Goal: Transaction & Acquisition: Purchase product/service

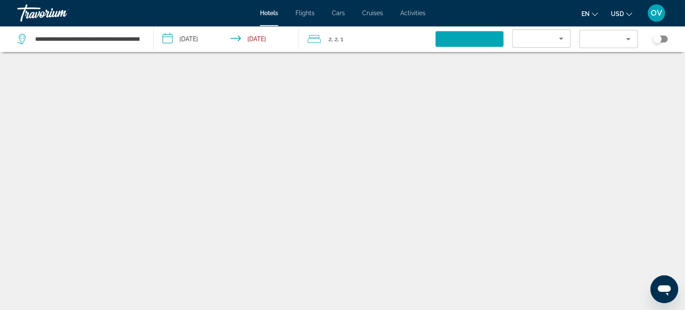
click at [36, 9] on div "Travorium" at bounding box center [60, 13] width 87 height 23
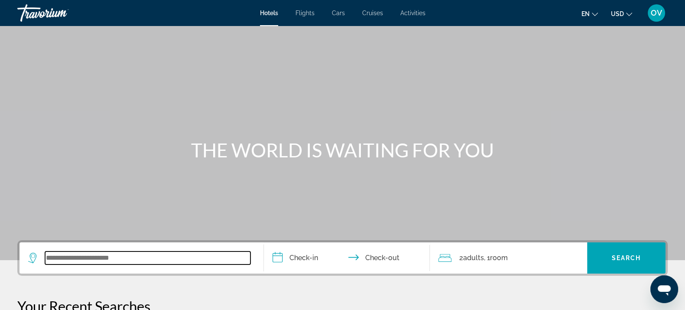
click at [163, 264] on input "Search widget" at bounding box center [147, 257] width 205 height 13
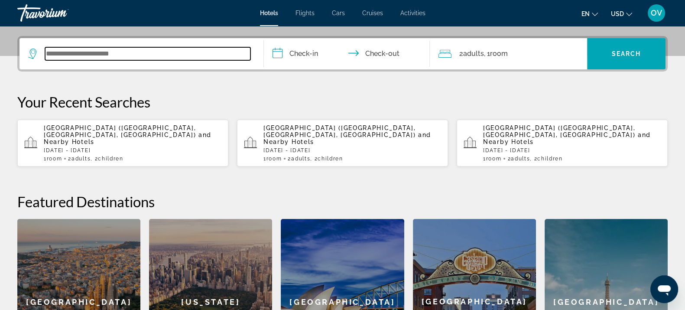
scroll to position [212, 0]
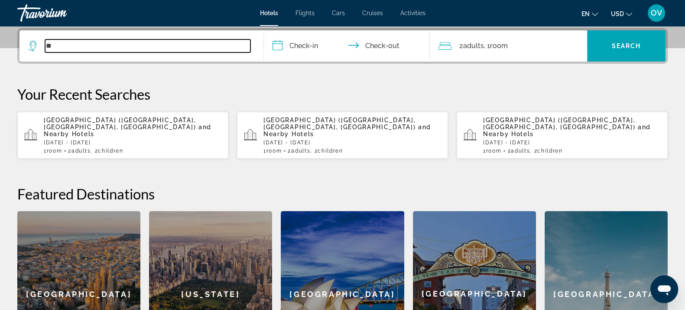
type input "*"
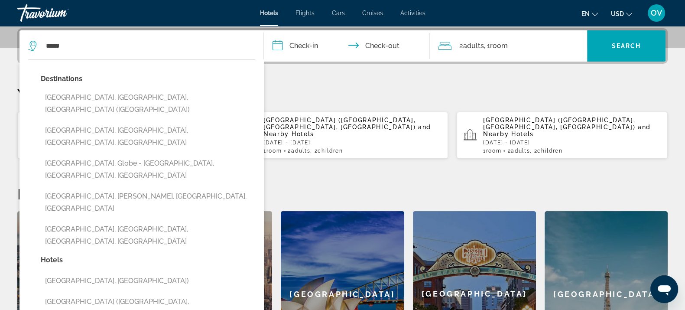
click at [165, 90] on button "Miami, FL, United States (MIA)" at bounding box center [148, 103] width 215 height 29
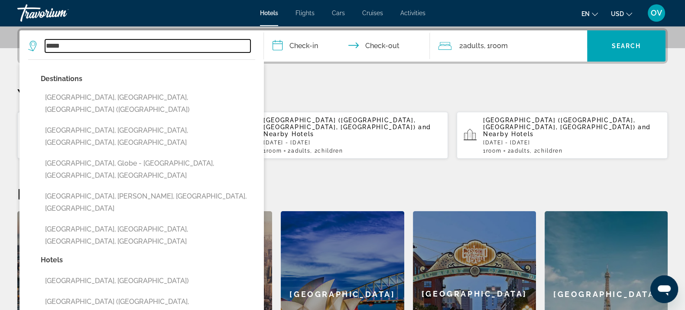
type input "**********"
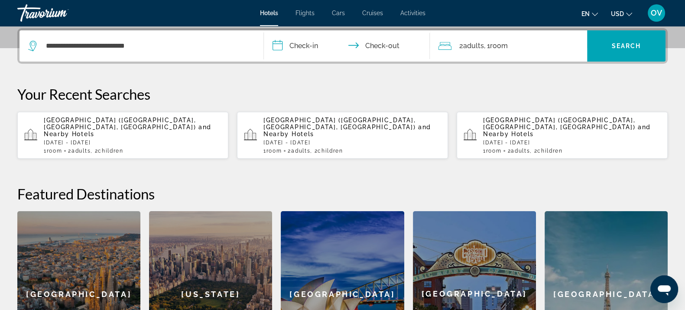
click at [281, 38] on input "**********" at bounding box center [348, 47] width 169 height 34
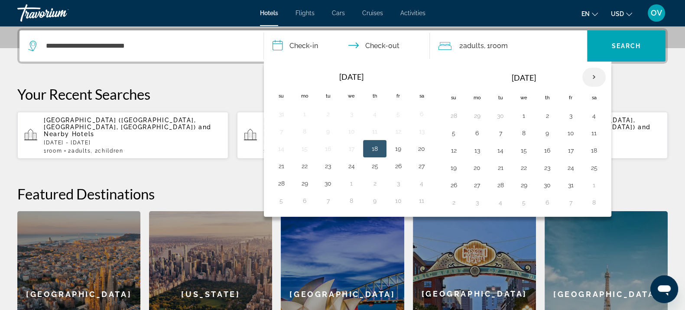
click at [582, 72] on th "Next month" at bounding box center [593, 77] width 23 height 19
click at [610, 72] on div "**********" at bounding box center [342, 202] width 685 height 348
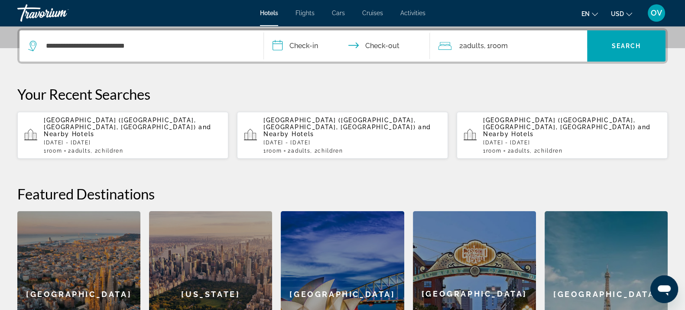
drag, startPoint x: 319, startPoint y: 51, endPoint x: 360, endPoint y: 57, distance: 41.2
click at [319, 51] on input "**********" at bounding box center [348, 47] width 169 height 34
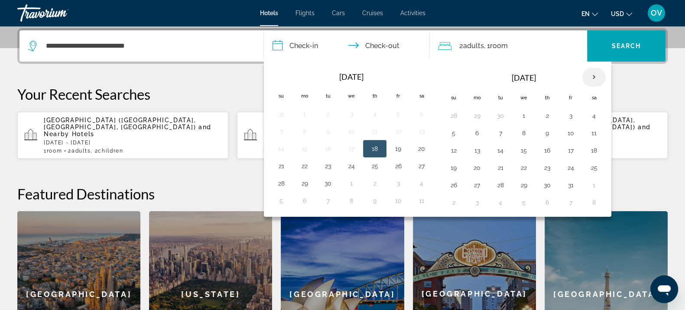
click at [585, 75] on th "Next month" at bounding box center [593, 77] width 23 height 19
click at [523, 162] on button "24" at bounding box center [524, 168] width 14 height 12
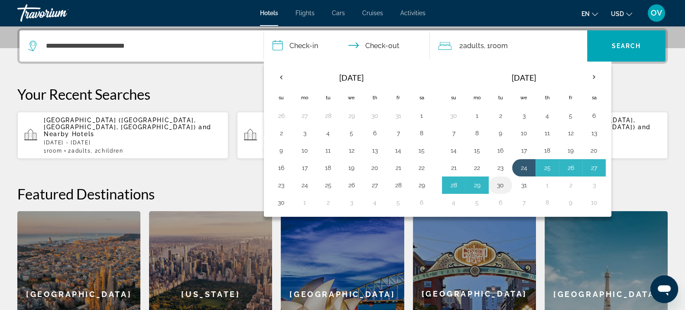
click at [503, 179] on button "30" at bounding box center [501, 185] width 14 height 12
type input "**********"
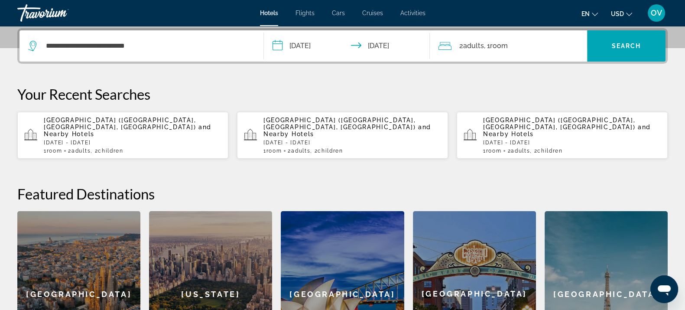
click at [513, 53] on div "2 Adult Adults , 1 Room rooms" at bounding box center [513, 45] width 149 height 31
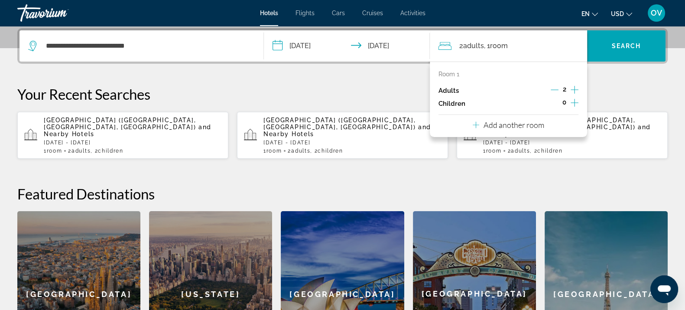
click at [575, 108] on button "Increment children" at bounding box center [575, 103] width 8 height 13
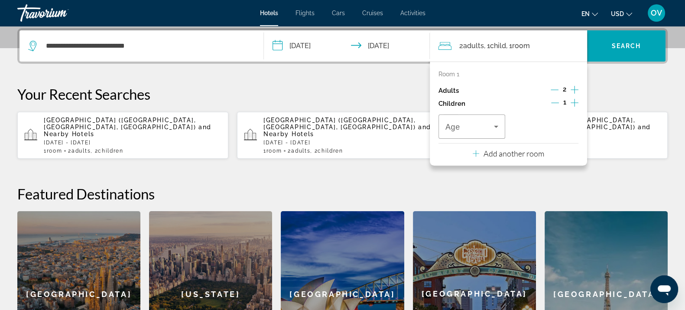
drag, startPoint x: 574, startPoint y: 106, endPoint x: 566, endPoint y: 108, distance: 8.0
click at [574, 106] on icon "Increment children" at bounding box center [575, 103] width 8 height 10
click at [459, 130] on div "Age" at bounding box center [472, 126] width 53 height 24
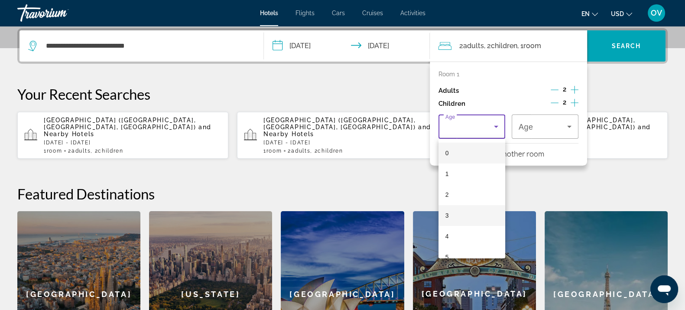
scroll to position [216, 0]
click at [449, 144] on span "10" at bounding box center [449, 145] width 7 height 10
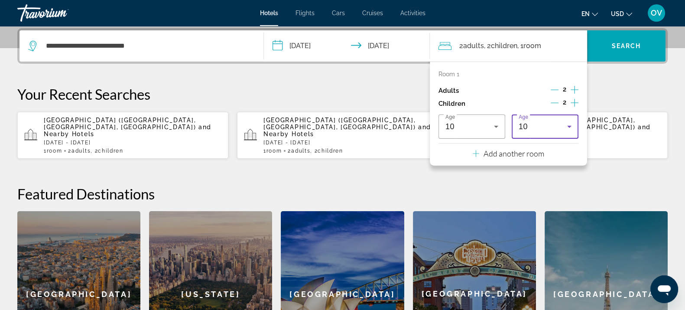
click at [561, 127] on div "10" at bounding box center [543, 126] width 49 height 10
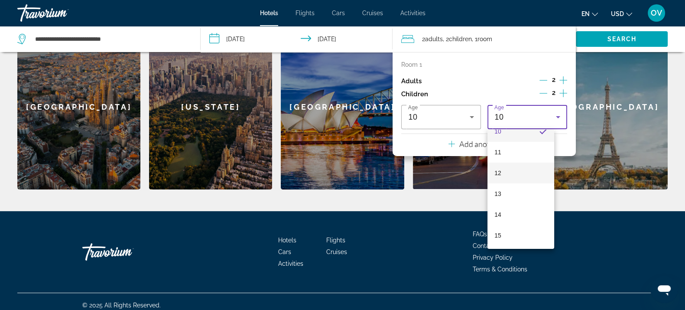
scroll to position [262, 0]
click at [503, 192] on mat-option "15" at bounding box center [521, 193] width 67 height 21
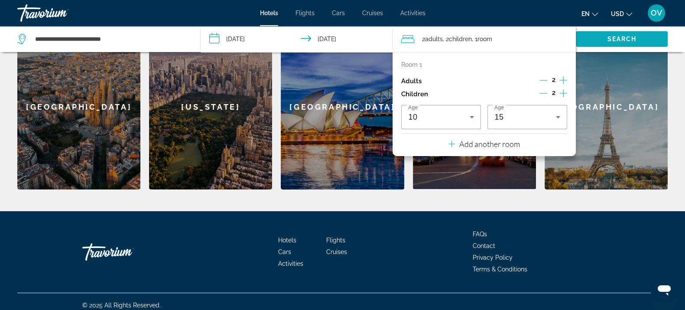
click at [597, 36] on span "Search widget" at bounding box center [622, 39] width 92 height 21
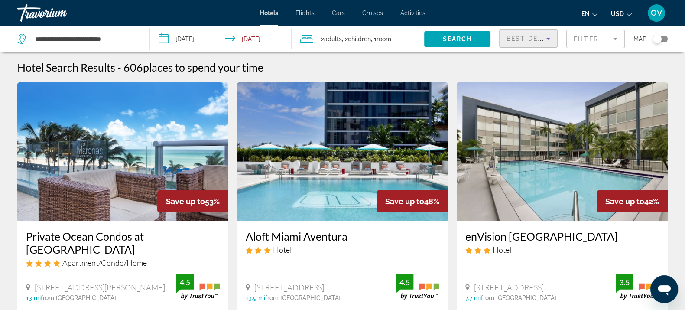
click at [545, 36] on icon "Sort by" at bounding box center [548, 38] width 10 height 10
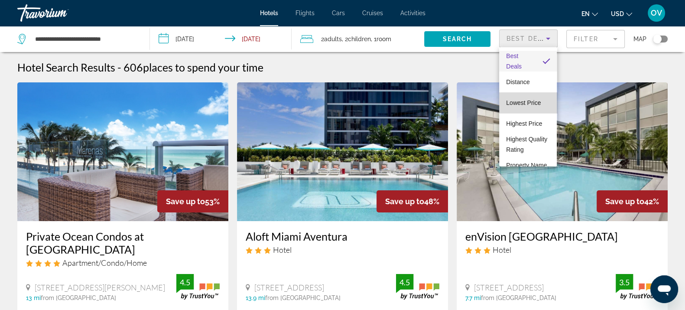
click at [532, 103] on span "Lowest Price" at bounding box center [523, 102] width 35 height 7
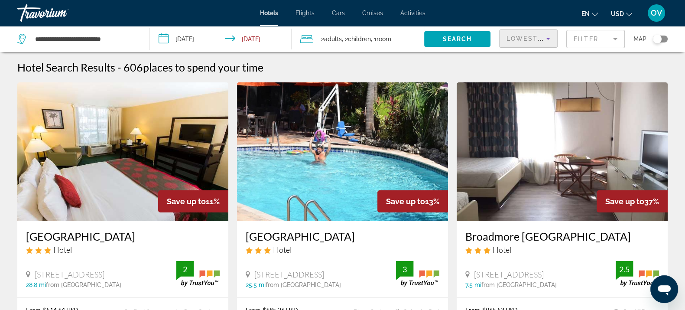
click at [587, 35] on mat-form-field "Filter" at bounding box center [595, 39] width 59 height 18
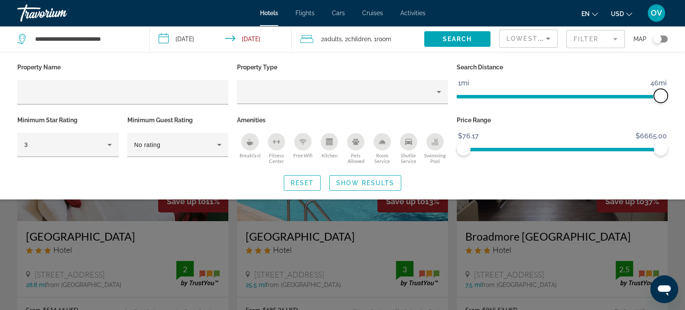
drag, startPoint x: 616, startPoint y: 101, endPoint x: 693, endPoint y: 95, distance: 77.0
click at [685, 95] on html "**********" at bounding box center [342, 155] width 685 height 310
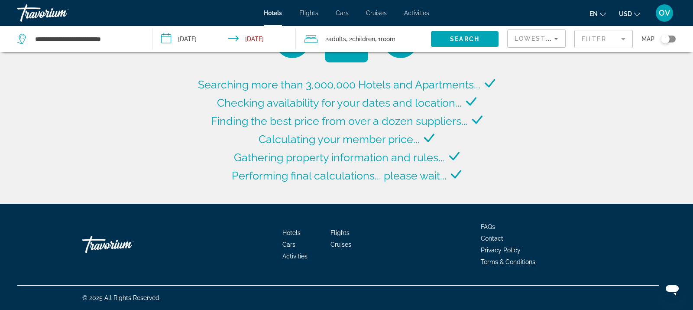
click at [607, 43] on mat-form-field "Filter" at bounding box center [604, 39] width 59 height 18
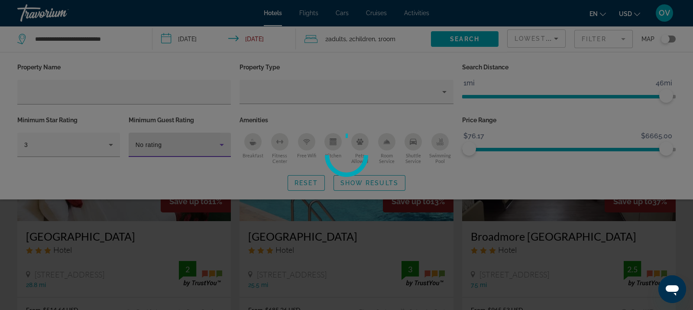
click at [138, 146] on div "**********" at bounding box center [346, 155] width 693 height 310
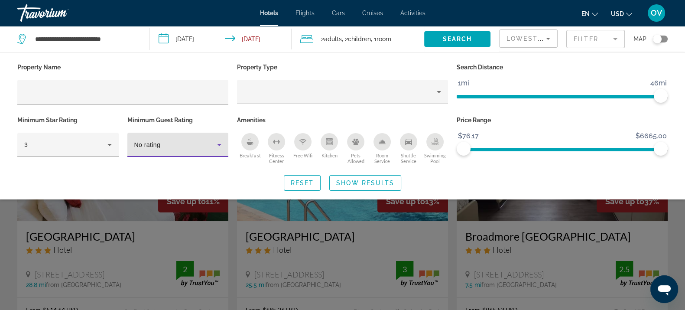
click at [202, 143] on div "No rating" at bounding box center [175, 145] width 83 height 10
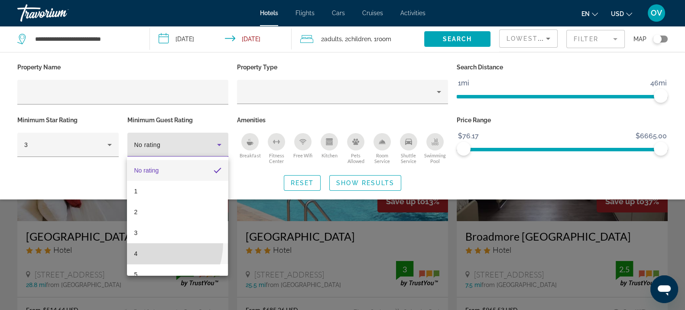
click at [146, 243] on mat-option "4" at bounding box center [177, 253] width 101 height 21
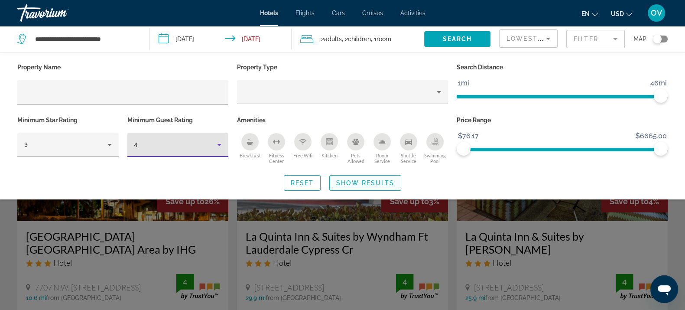
click at [356, 180] on span "Show Results" at bounding box center [365, 182] width 58 height 7
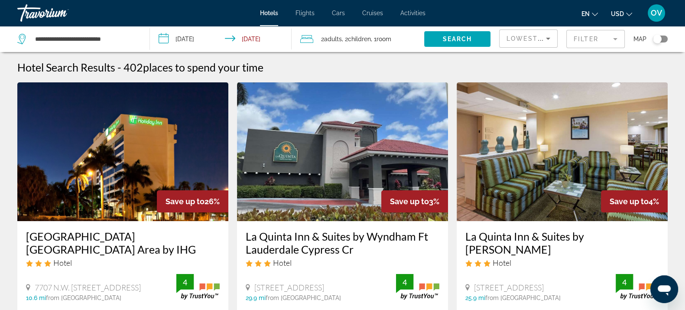
click at [599, 47] on mat-form-field "Filter" at bounding box center [595, 39] width 59 height 18
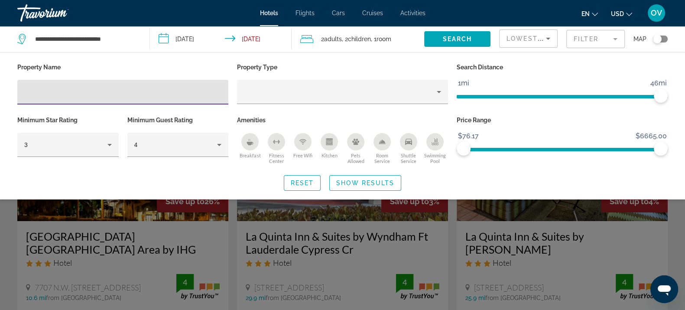
click at [125, 95] on input "Hotel Filters" at bounding box center [122, 92] width 197 height 10
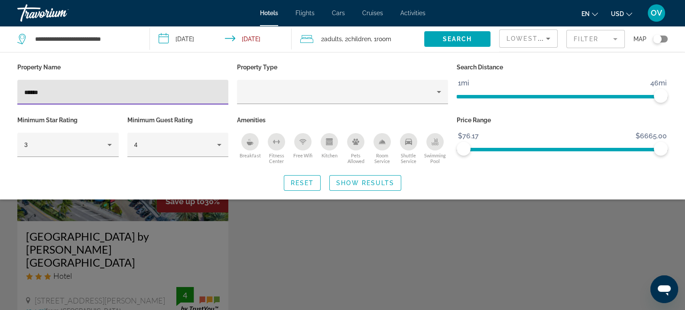
type input "******"
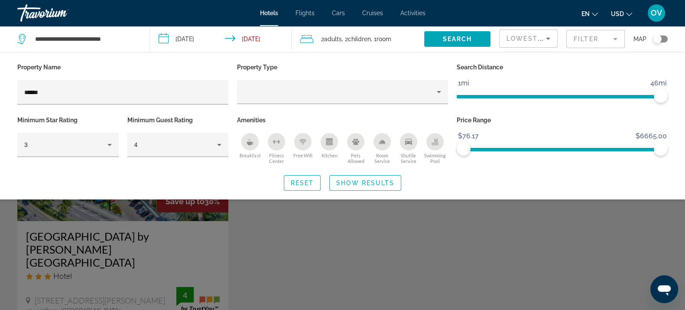
click at [442, 277] on div "Search widget" at bounding box center [342, 220] width 685 height 180
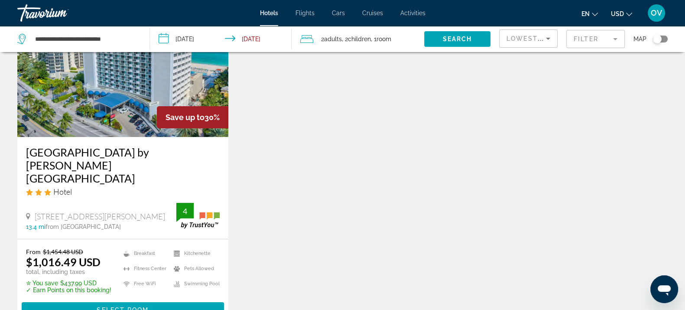
scroll to position [108, 0]
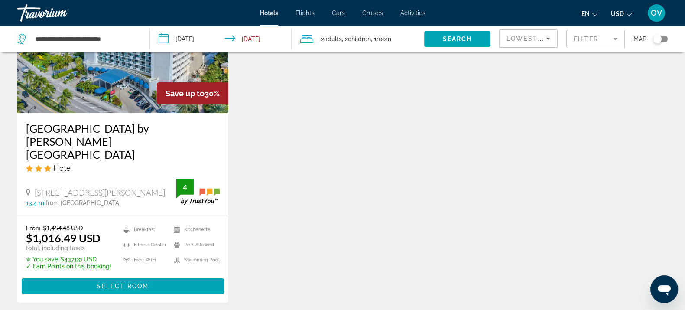
click at [136, 133] on h3 "Ramada Plaza by Wyndham Marco Polo Beach Resort" at bounding box center [123, 141] width 194 height 39
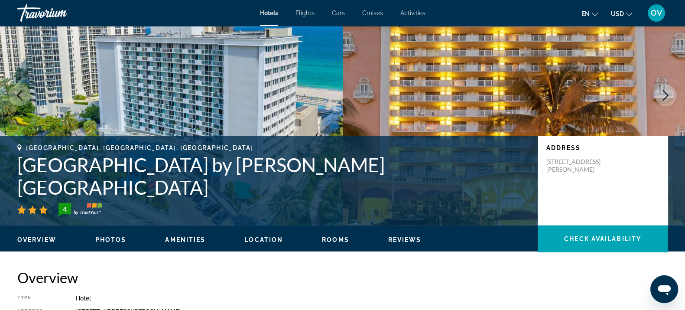
scroll to position [108, 0]
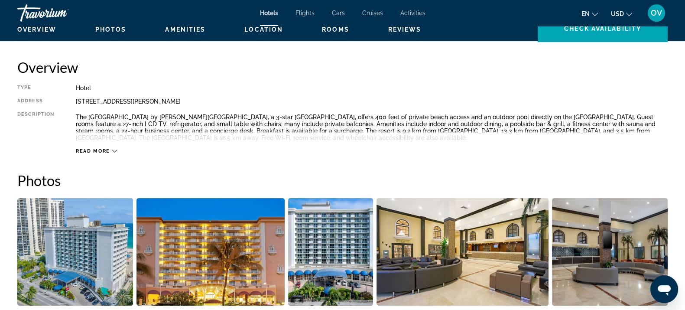
click at [91, 154] on span "Read more" at bounding box center [93, 151] width 34 height 6
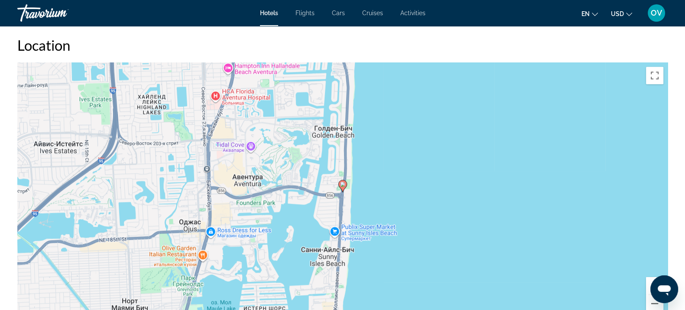
scroll to position [0, 0]
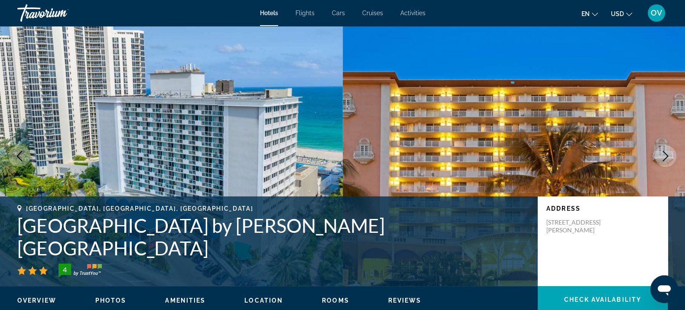
drag, startPoint x: 153, startPoint y: 207, endPoint x: 24, endPoint y: 230, distance: 130.3
copy div "Sunny Isles Beach, FL, United States Ramada Plaza by Wyndham Marco Polo Beach R…"
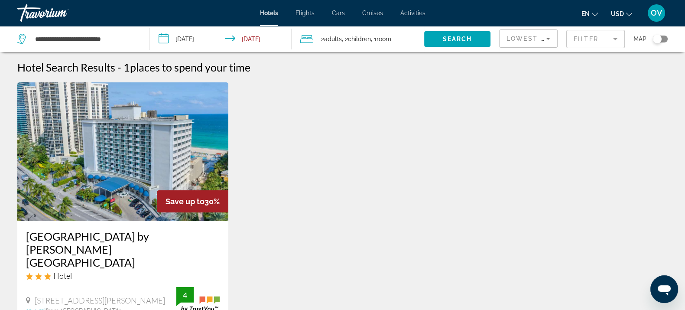
drag, startPoint x: 591, startPoint y: 39, endPoint x: 556, endPoint y: 49, distance: 36.1
click at [590, 39] on mat-form-field "Filter" at bounding box center [595, 39] width 59 height 18
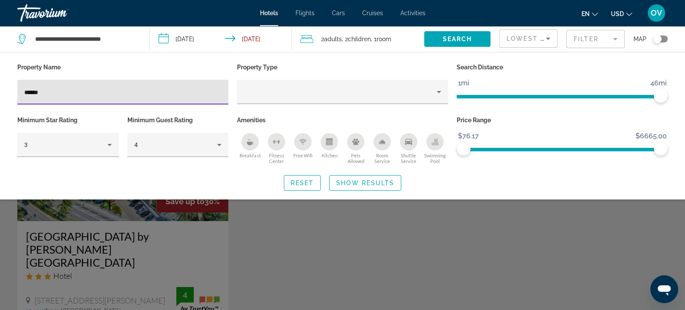
drag, startPoint x: 127, startPoint y: 95, endPoint x: 0, endPoint y: 97, distance: 127.0
click at [0, 97] on div "Property Name ****** Property Type Search Distance 1mi 46mi 46mi Minimum Star R…" at bounding box center [342, 126] width 685 height 130
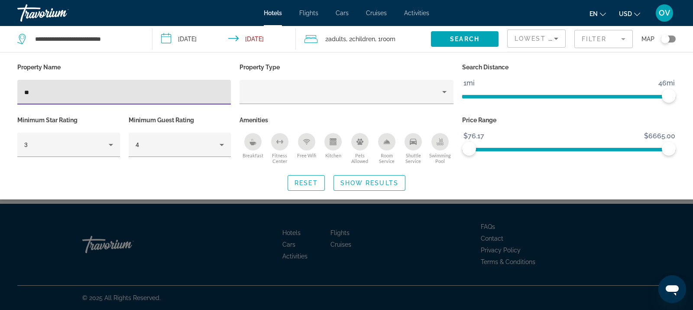
type input "*"
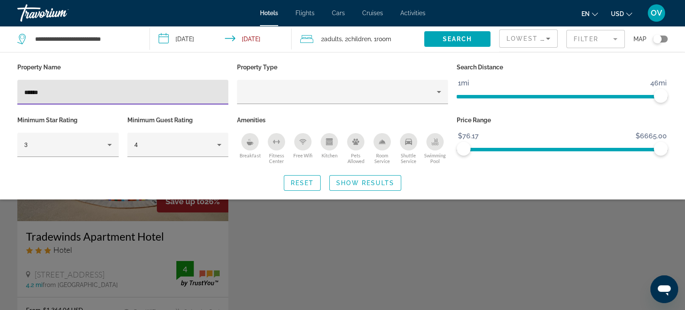
type input "******"
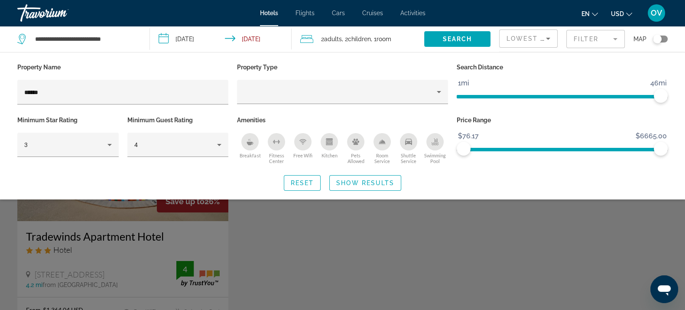
click at [275, 226] on div "Search widget" at bounding box center [342, 220] width 685 height 180
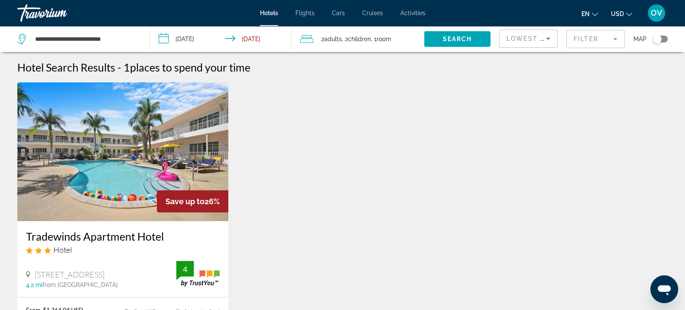
scroll to position [54, 0]
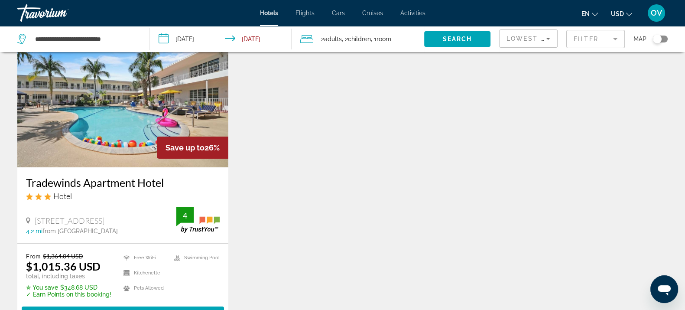
click at [116, 186] on h3 "Tradewinds Apartment Hotel" at bounding box center [123, 182] width 194 height 13
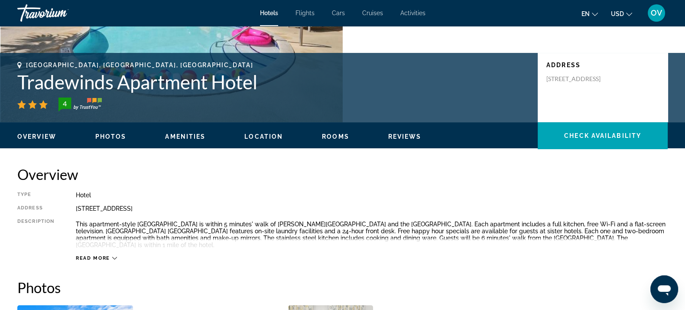
scroll to position [216, 0]
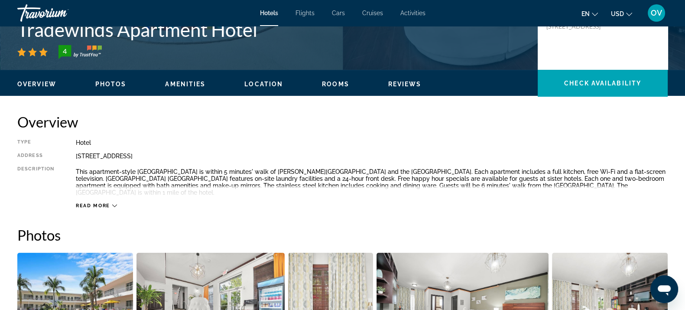
click at [85, 204] on span "Read more" at bounding box center [93, 206] width 34 height 6
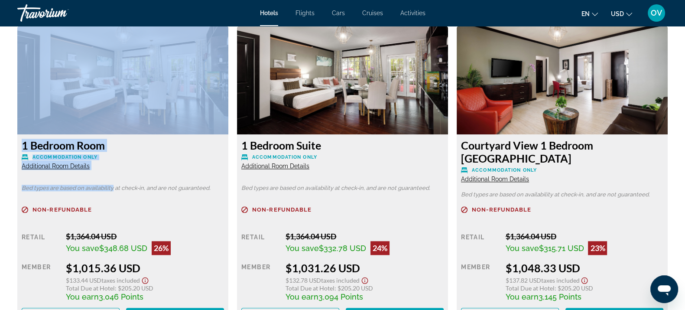
scroll to position [1192, 0]
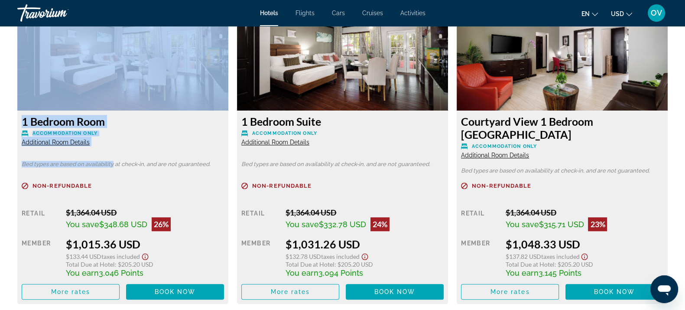
drag, startPoint x: 25, startPoint y: 63, endPoint x: 152, endPoint y: 277, distance: 248.3
click at [152, 277] on div "prev next Miami Beach, FL, United States Tradewinds Apartment Hotel 4 Address 2…" at bounding box center [342, 254] width 685 height 2841
copy div "Miami Beach, FL, United States Tradewinds Apartment Hotel 4 Address 2365 Pine T…"
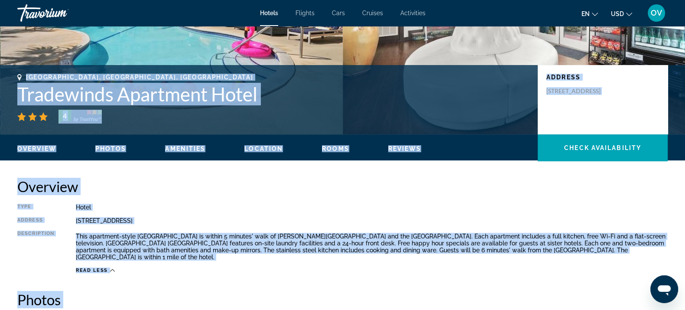
scroll to position [379, 0]
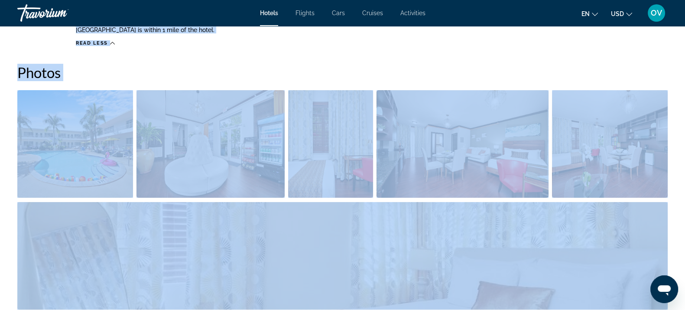
click at [513, 65] on h2 "Photos" at bounding box center [342, 72] width 651 height 17
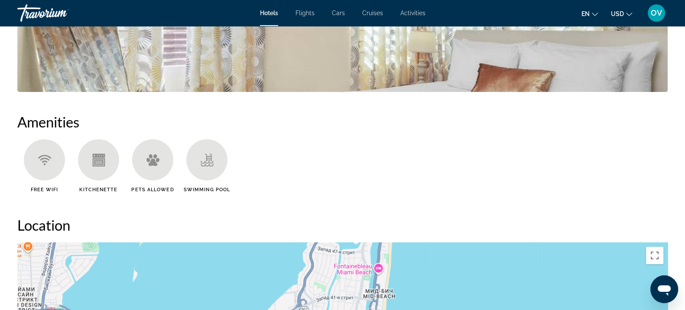
scroll to position [812, 0]
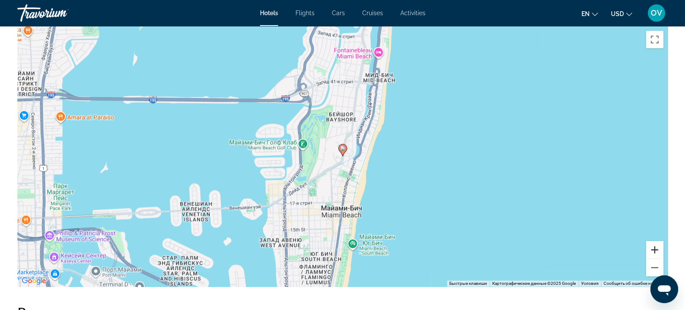
click at [654, 251] on button "Увеличить" at bounding box center [654, 249] width 17 height 17
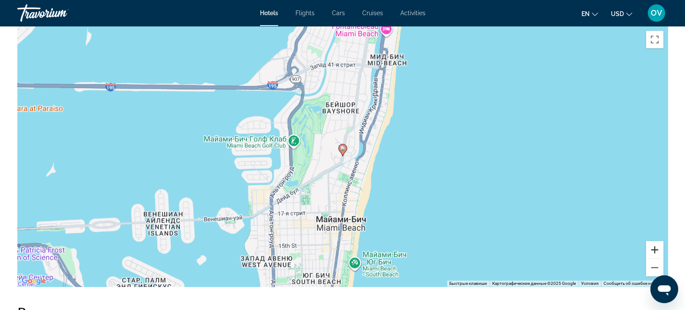
click at [654, 251] on button "Увеличить" at bounding box center [654, 249] width 17 height 17
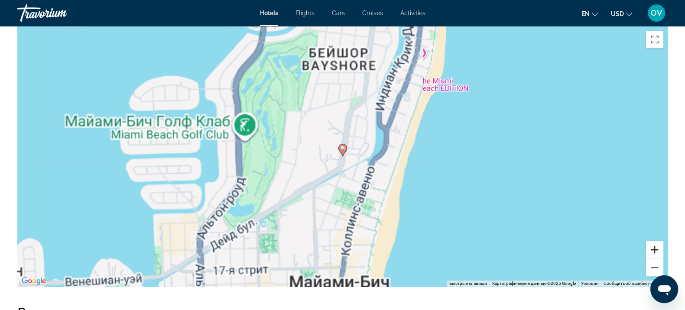
click at [654, 251] on button "Увеличить" at bounding box center [654, 249] width 17 height 17
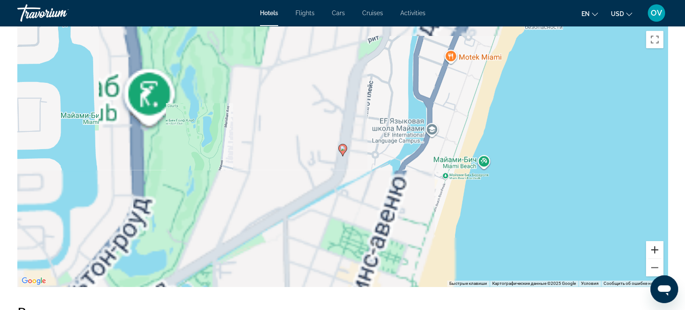
click at [654, 251] on button "Увеличить" at bounding box center [654, 249] width 17 height 17
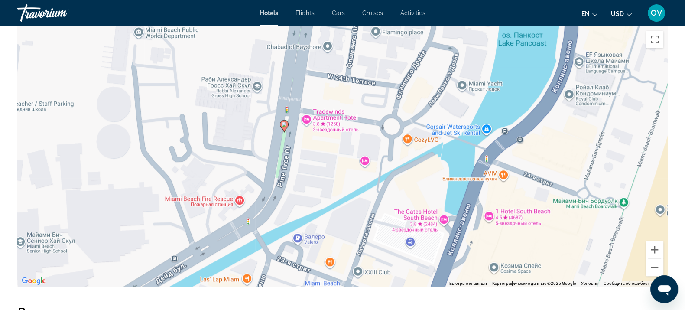
drag, startPoint x: 537, startPoint y: 227, endPoint x: 491, endPoint y: 205, distance: 51.2
click at [498, 208] on div "Чтобы активировать перетаскивание с помощью клавиатуры, нажмите Alt + Ввод. Пос…" at bounding box center [342, 156] width 651 height 260
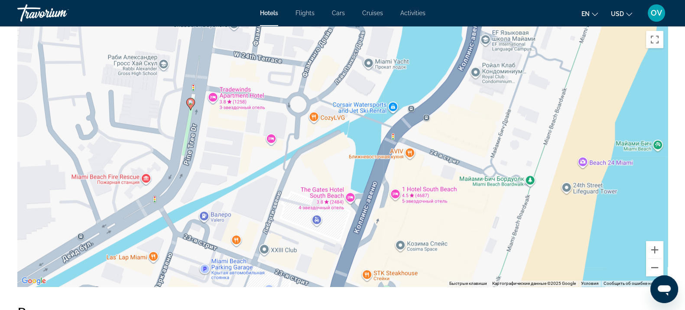
drag, startPoint x: 465, startPoint y: 197, endPoint x: 407, endPoint y: 184, distance: 58.7
click at [407, 184] on div "Чтобы активировать перетаскивание с помощью клавиатуры, нажмите Alt + Ввод. Пос…" at bounding box center [342, 156] width 651 height 260
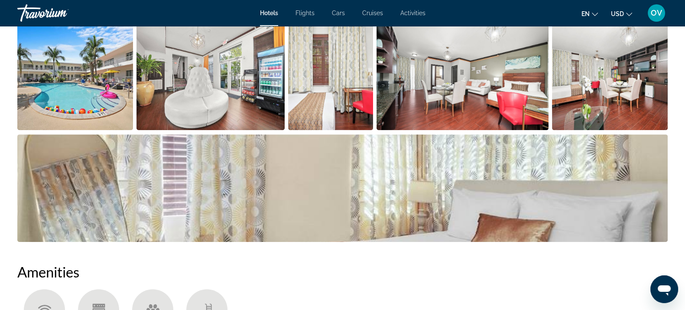
scroll to position [379, 0]
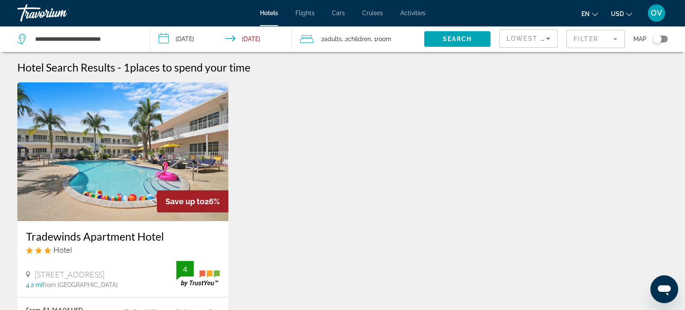
drag, startPoint x: 597, startPoint y: 34, endPoint x: 547, endPoint y: 38, distance: 50.0
click at [596, 34] on mat-form-field "Filter" at bounding box center [595, 39] width 59 height 18
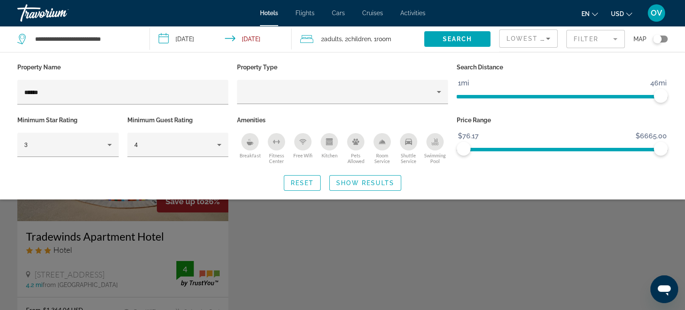
drag, startPoint x: 91, startPoint y: 85, endPoint x: 0, endPoint y: 89, distance: 91.1
click at [0, 89] on div "Property Name ****** Property Type Search Distance 1mi 46mi 46mi Minimum Star R…" at bounding box center [342, 126] width 685 height 130
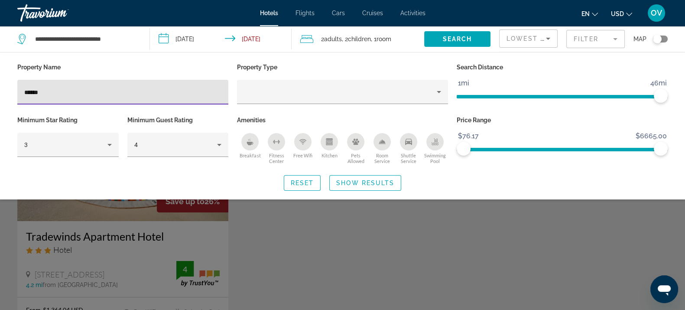
drag, startPoint x: 79, startPoint y: 86, endPoint x: 0, endPoint y: 85, distance: 78.9
click at [0, 85] on div "Property Name ****** Property Type Search Distance 1mi 46mi 46mi Minimum Star R…" at bounding box center [342, 126] width 685 height 130
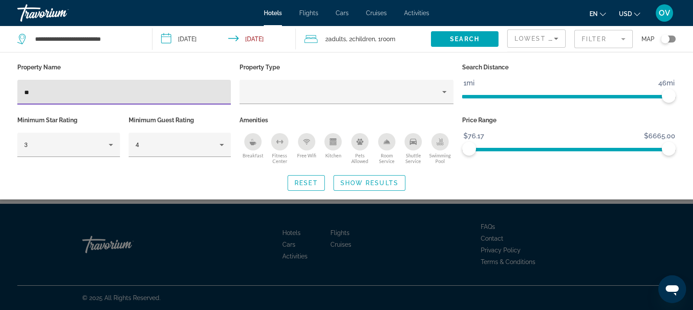
type input "*"
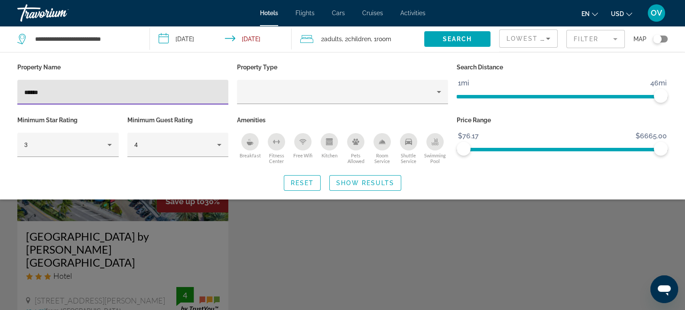
type input "******"
click at [349, 232] on div "Search widget" at bounding box center [342, 220] width 685 height 180
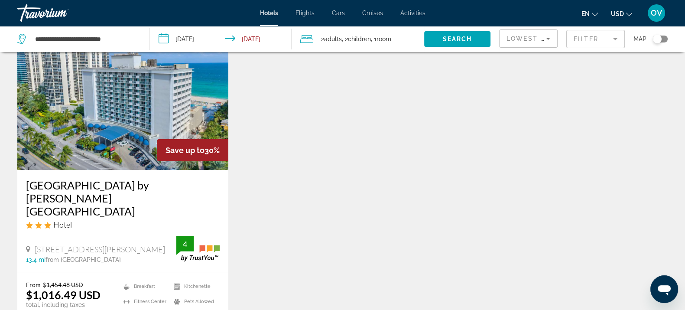
scroll to position [54, 0]
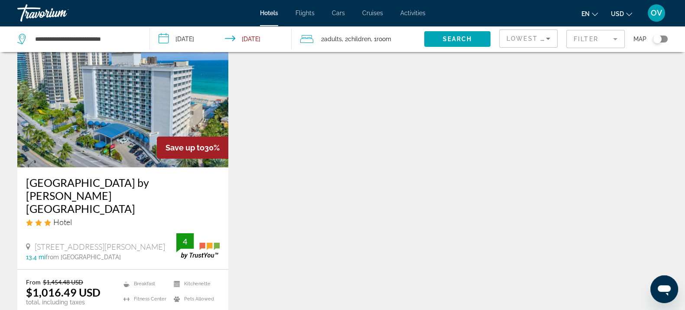
click at [115, 164] on img "Main content" at bounding box center [122, 98] width 211 height 139
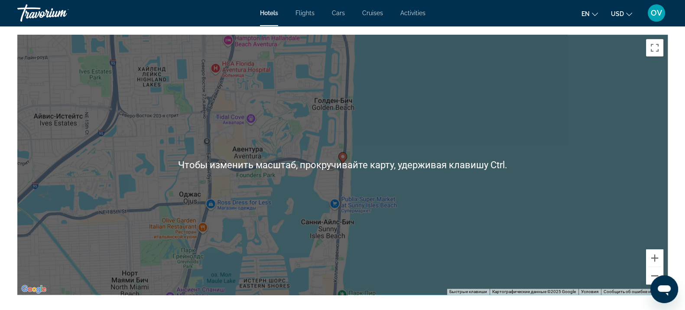
scroll to position [838, 0]
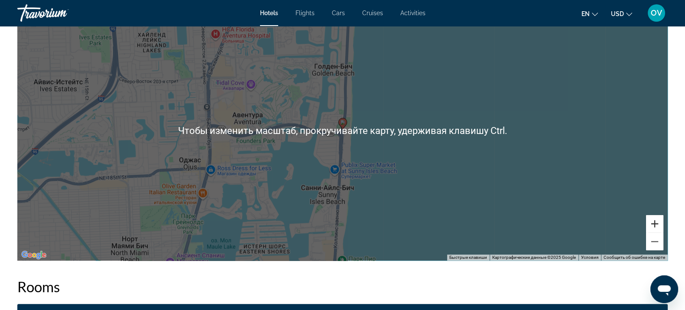
click at [659, 222] on button "Увеличить" at bounding box center [654, 223] width 17 height 17
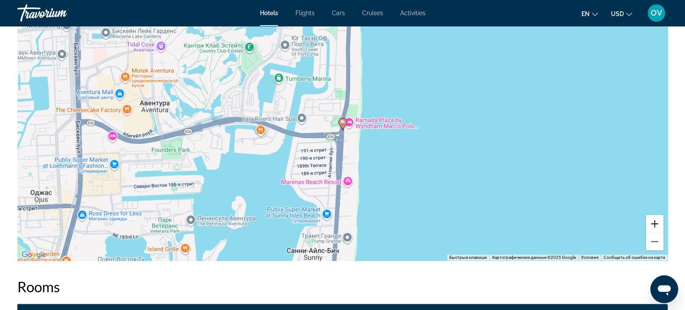
click at [658, 222] on button "Увеличить" at bounding box center [654, 223] width 17 height 17
click at [658, 223] on button "Увеличить" at bounding box center [654, 223] width 17 height 17
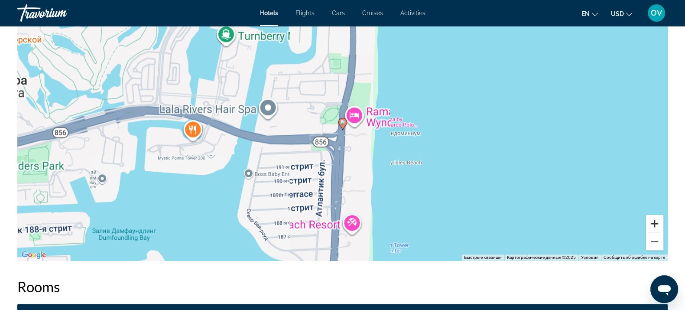
click at [658, 223] on button "Увеличить" at bounding box center [654, 223] width 17 height 17
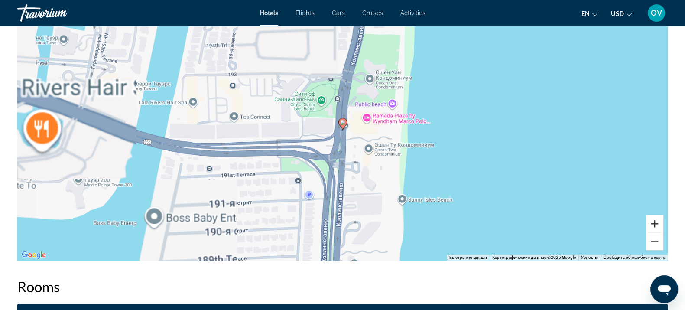
click at [658, 223] on button "Увеличить" at bounding box center [654, 223] width 17 height 17
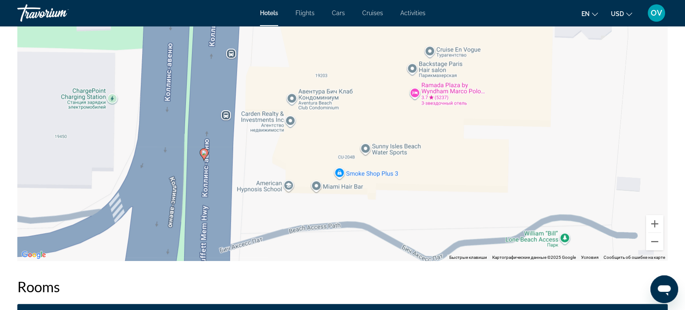
drag, startPoint x: 567, startPoint y: 182, endPoint x: 368, endPoint y: 209, distance: 201.2
click at [389, 212] on div "Чтобы активировать перетаскивание с помощью клавиатуры, нажмите Alt + Ввод. Пос…" at bounding box center [342, 130] width 651 height 260
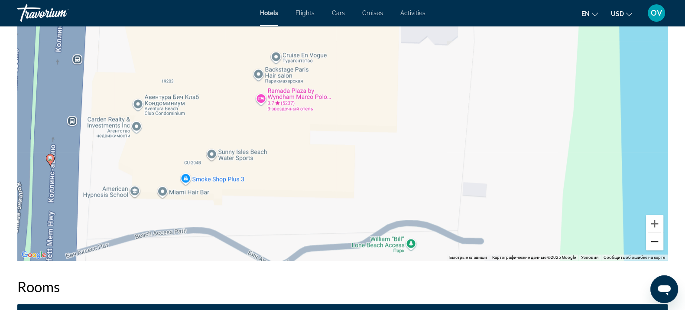
click at [659, 243] on button "Уменьшить" at bounding box center [654, 241] width 17 height 17
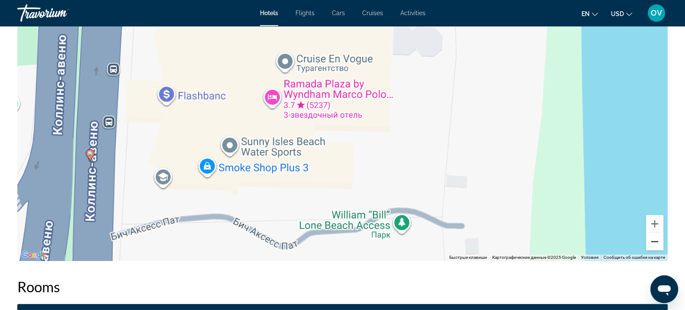
click at [659, 242] on button "Уменьшить" at bounding box center [654, 241] width 17 height 17
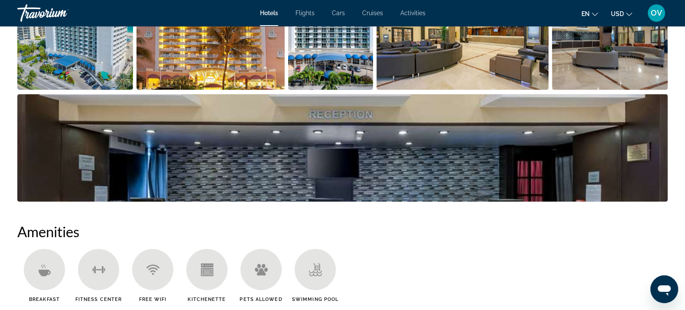
scroll to position [351, 0]
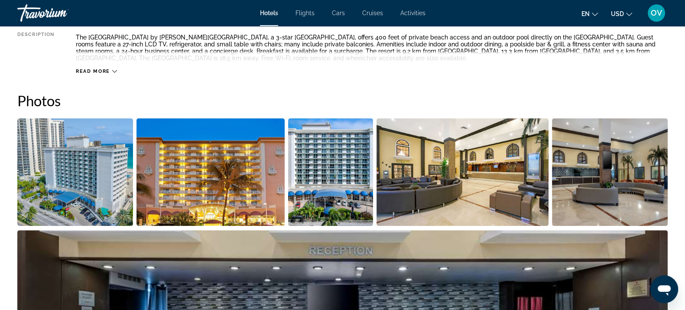
click at [121, 175] on img "Open full-screen image slider" at bounding box center [75, 171] width 116 height 107
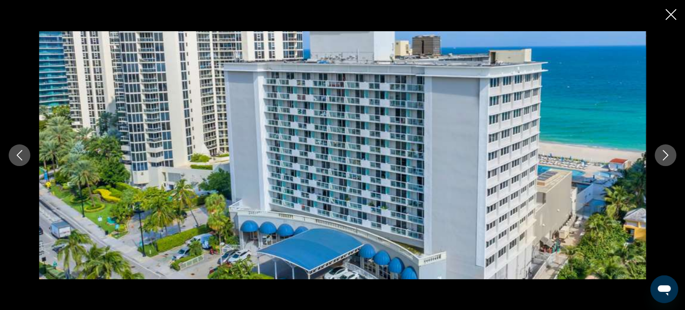
click at [674, 12] on icon "Close slideshow" at bounding box center [671, 14] width 11 height 11
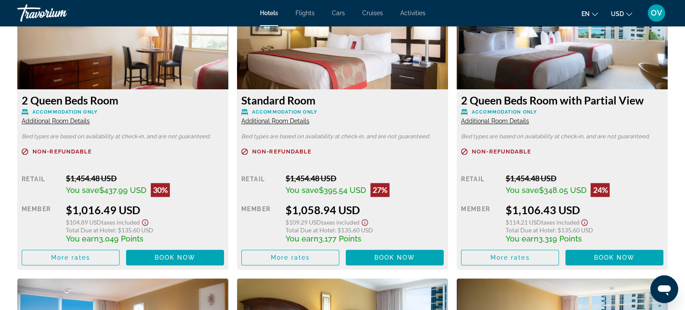
scroll to position [1272, 0]
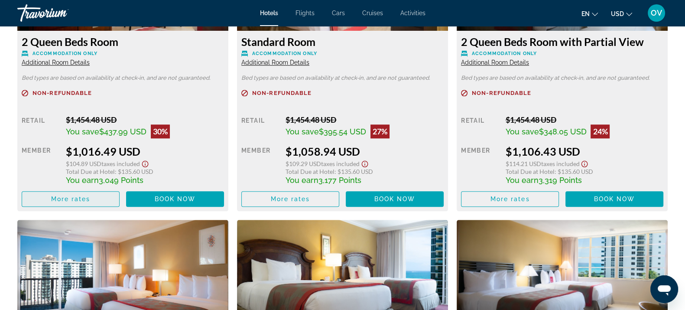
click at [73, 197] on span "More rates" at bounding box center [70, 198] width 39 height 7
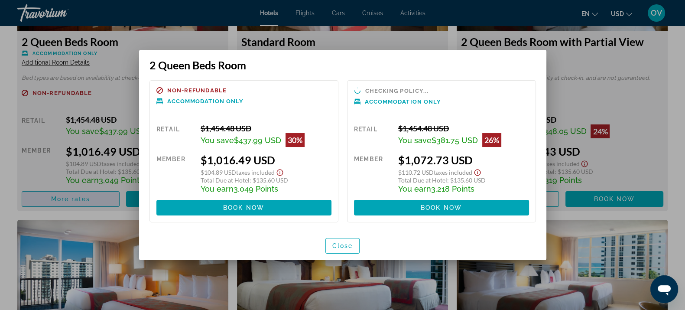
scroll to position [0, 0]
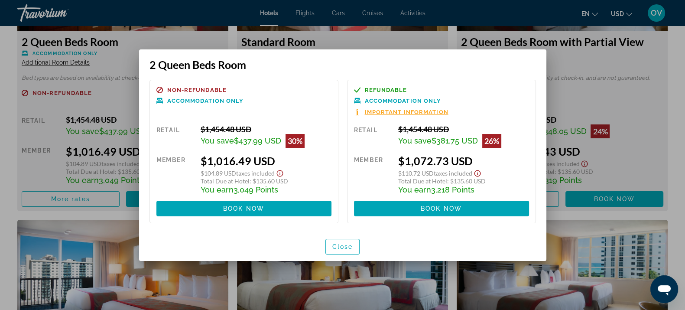
click at [403, 113] on span "Important Information" at bounding box center [407, 112] width 84 height 6
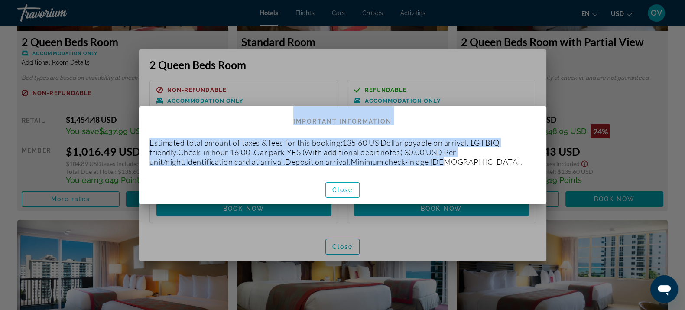
drag, startPoint x: 451, startPoint y: 160, endPoint x: 129, endPoint y: 137, distance: 322.8
click at [129, 137] on div "2 Queen Beds Room Non-refundable Accommodation Only Retail $1,454.48 USD You sa…" at bounding box center [342, 155] width 685 height 310
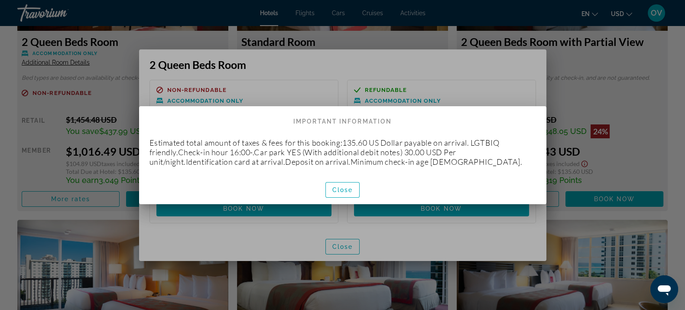
click at [429, 189] on div "Close" at bounding box center [342, 189] width 407 height 29
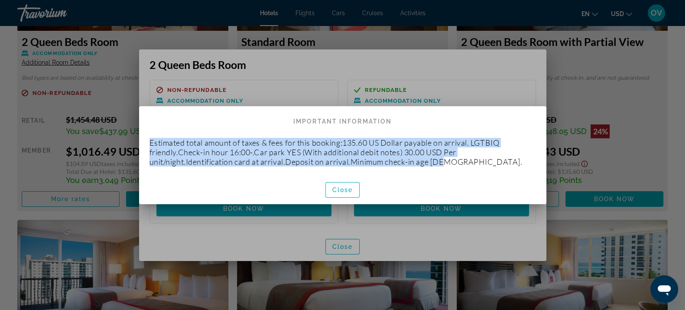
drag, startPoint x: 453, startPoint y: 165, endPoint x: 144, endPoint y: 143, distance: 309.4
click at [144, 143] on div "Estimated total amount of taxes & fees for this booking:135.60 US Dollar payabl…" at bounding box center [342, 152] width 407 height 46
copy p "Estimated total amount of taxes & fees for this booking:135.60 US Dollar payabl…"
click at [334, 192] on span "Close" at bounding box center [342, 189] width 21 height 7
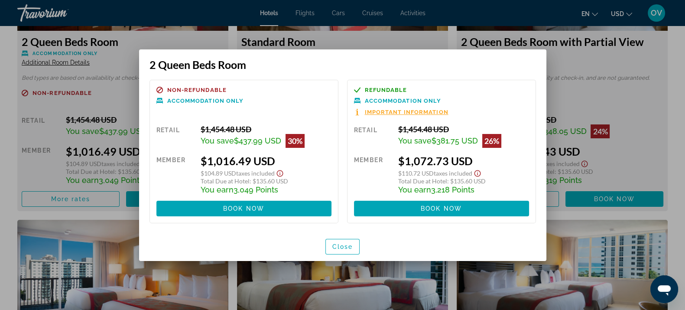
drag, startPoint x: 537, startPoint y: 192, endPoint x: 149, endPoint y: 56, distance: 411.6
click at [141, 51] on div "2 Queen Beds Room Non-refundable Accommodation Only Retail $1,454.48 USD You sa…" at bounding box center [342, 154] width 407 height 211
copy div "2 Queen Beds Room Non-refundable Accommodation Only Retail $1,454.48 USD You sa…"
drag, startPoint x: 573, startPoint y: 150, endPoint x: 569, endPoint y: 151, distance: 4.5
click at [573, 150] on div at bounding box center [342, 155] width 685 height 310
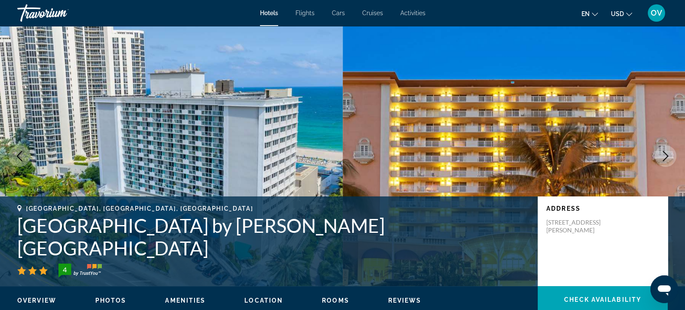
drag, startPoint x: 140, startPoint y: 174, endPoint x: 24, endPoint y: 225, distance: 127.1
copy div "Sunny Isles Beach, FL, United States Ramada Plaza by Wyndham Marco Polo Beach R…"
click at [465, 242] on h1 "Ramada Plaza by Wyndham Marco Polo Beach Resort" at bounding box center [273, 236] width 512 height 45
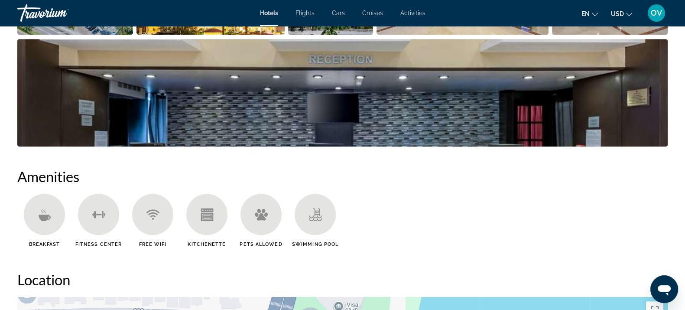
scroll to position [325, 0]
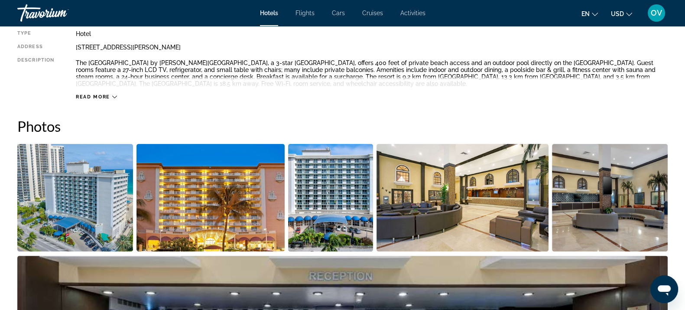
click at [104, 100] on span "Read more" at bounding box center [93, 97] width 34 height 6
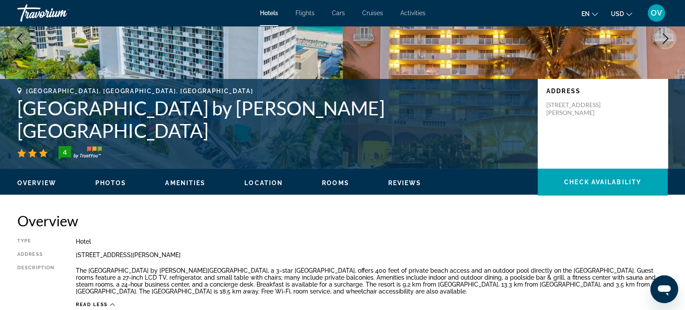
scroll to position [216, 0]
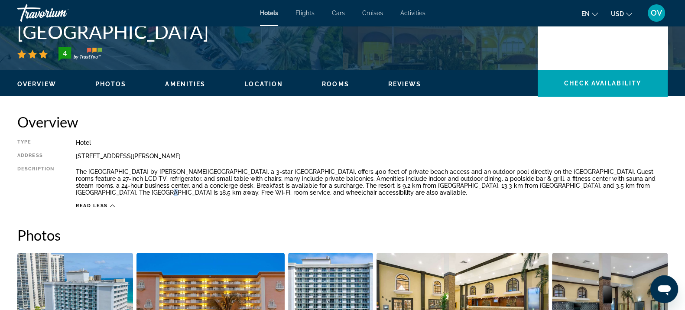
drag, startPoint x: 95, startPoint y: 195, endPoint x: 99, endPoint y: 206, distance: 11.7
click at [96, 197] on div "The Ramada Plaza by Wyndham Marco Polo Beach Resort, a 3-star Miami Beach hotel…" at bounding box center [372, 182] width 592 height 32
click at [101, 205] on span "Read less" at bounding box center [92, 206] width 32 height 6
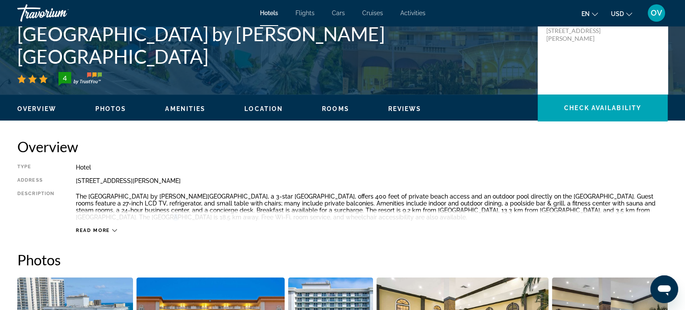
scroll to position [231, 0]
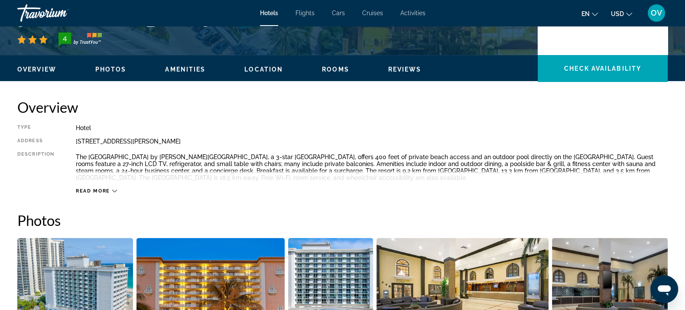
click at [108, 183] on div "Read more" at bounding box center [372, 182] width 592 height 24
click at [110, 189] on div "Read more" at bounding box center [96, 191] width 41 height 6
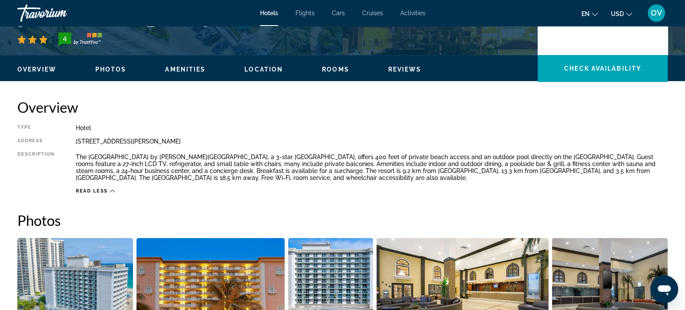
click at [419, 180] on p "The Ramada Plaza by Wyndham Marco Polo Beach Resort, a 3-star Miami Beach hotel…" at bounding box center [372, 167] width 592 height 28
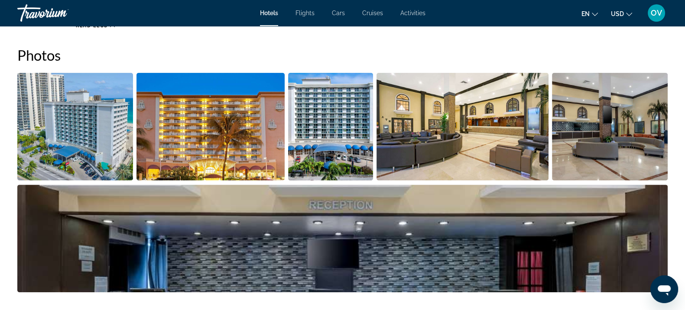
scroll to position [400, 0]
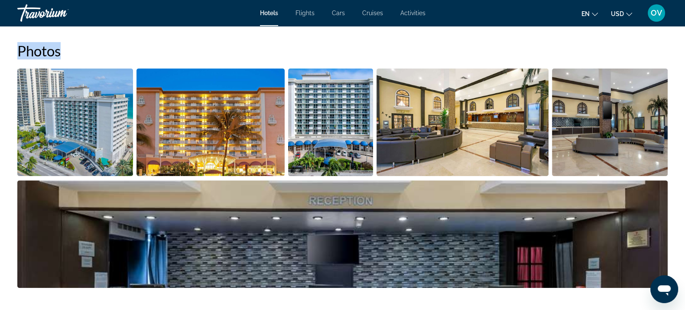
drag, startPoint x: 46, startPoint y: 51, endPoint x: 0, endPoint y: 51, distance: 45.9
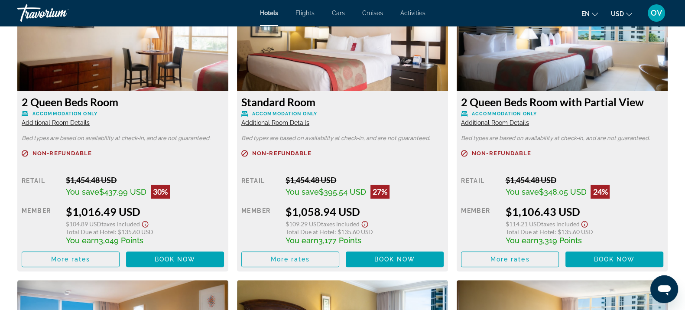
scroll to position [1246, 0]
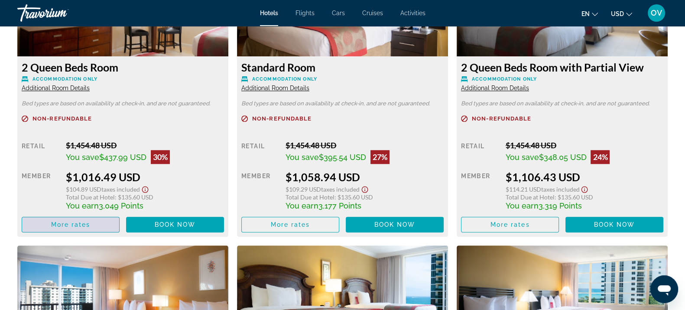
click at [111, 223] on span "Main content" at bounding box center [70, 224] width 97 height 21
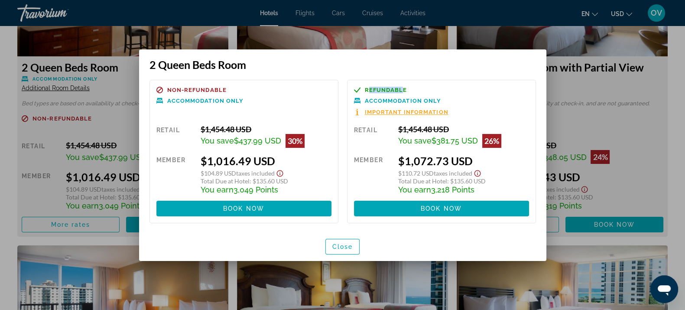
drag, startPoint x: 402, startPoint y: 85, endPoint x: 368, endPoint y: 89, distance: 34.9
click at [368, 90] on div "Refundable Accommodation Only Important Information Retail $1,454.48 USD You sa…" at bounding box center [441, 151] width 189 height 143
click at [365, 88] on span "Refundable" at bounding box center [386, 90] width 42 height 6
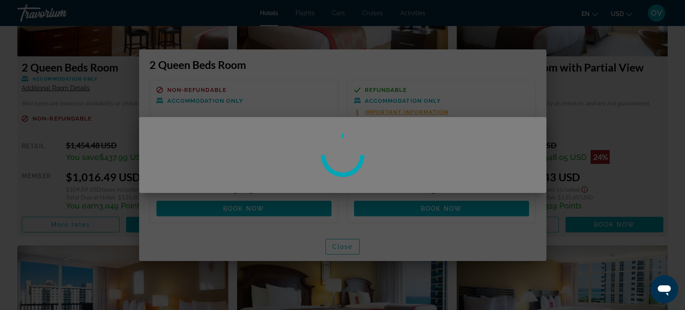
click at [364, 88] on div at bounding box center [342, 155] width 685 height 310
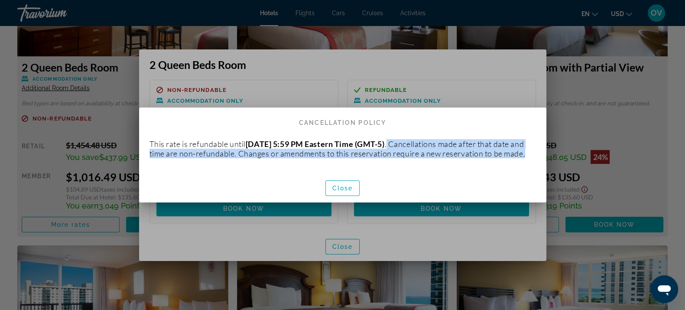
drag, startPoint x: 446, startPoint y: 140, endPoint x: 451, endPoint y: 159, distance: 20.4
click at [451, 158] on p "This rate is refundable until December 19, 2025 at 5:59 PM Eastern Time (GMT-5)…" at bounding box center [343, 148] width 387 height 19
click at [353, 192] on span "Close" at bounding box center [342, 188] width 21 height 7
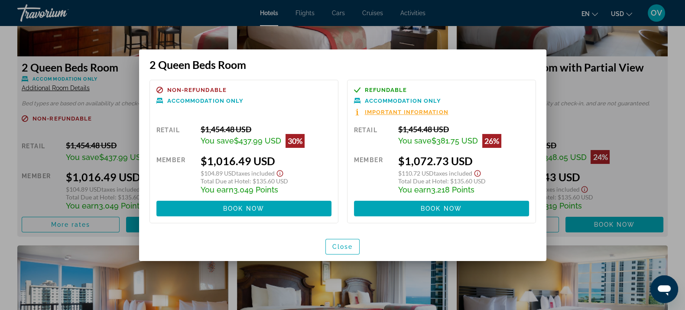
drag, startPoint x: 253, startPoint y: 129, endPoint x: 195, endPoint y: 132, distance: 57.7
click at [195, 132] on div "Retail $1,454.48 USD You save $437.99 USD 30% when you redeem Member $1,016.49 …" at bounding box center [243, 170] width 175 height 92
click at [196, 132] on div "Retail $1,454.48 USD You save $437.99 USD 30% when you redeem Member $1,016.49 …" at bounding box center [243, 170] width 175 height 92
click at [191, 130] on div "Retail" at bounding box center [175, 135] width 38 height 23
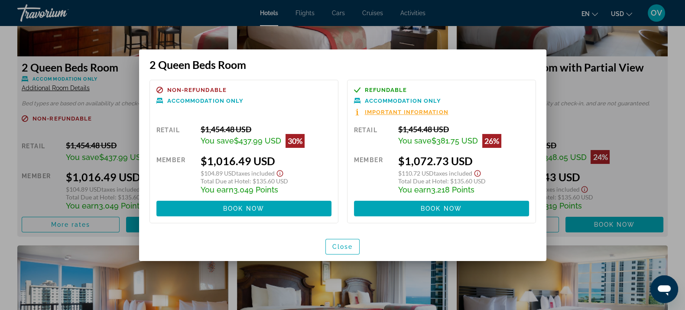
drag, startPoint x: 199, startPoint y: 127, endPoint x: 261, endPoint y: 122, distance: 61.7
click at [261, 122] on div "Non-refundable Accommodation Only Retail $1,454.48 USD You save $437.99 USD 30%…" at bounding box center [244, 151] width 189 height 143
click at [267, 132] on div "$1,454.48 USD" at bounding box center [266, 129] width 131 height 10
click at [266, 132] on div "$1,454.48 USD" at bounding box center [266, 129] width 131 height 10
drag, startPoint x: 207, startPoint y: 160, endPoint x: 273, endPoint y: 160, distance: 65.9
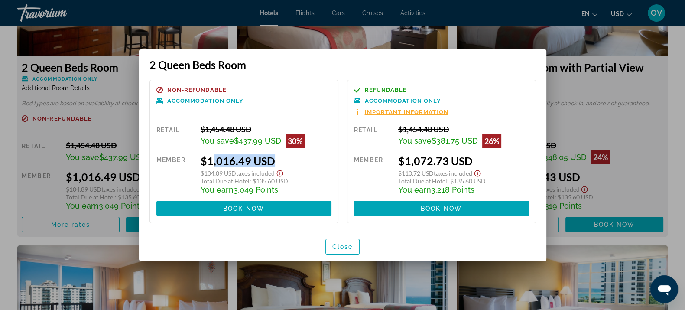
click at [270, 160] on div "$1,016.49 USD" at bounding box center [266, 160] width 131 height 13
click at [306, 174] on div "$104.89 USD Taxes included" at bounding box center [266, 172] width 131 height 10
click at [260, 122] on div "Non-refundable Accommodation Only Retail $1,454.48 USD You save $437.99 USD 30%…" at bounding box center [244, 151] width 189 height 143
click at [343, 247] on span "Close" at bounding box center [342, 246] width 21 height 7
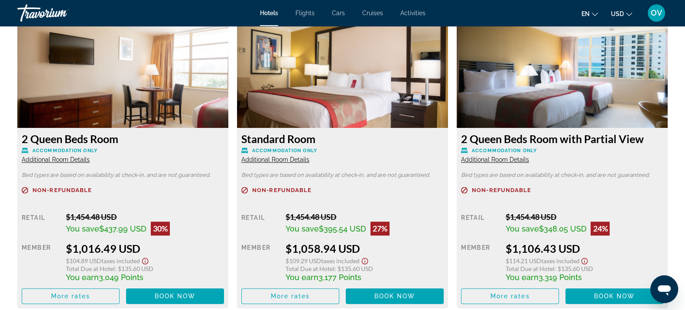
scroll to position [1192, 0]
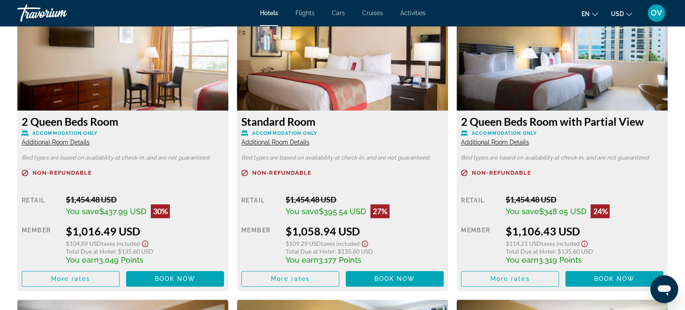
click at [292, 143] on span "Additional Room Details" at bounding box center [275, 142] width 68 height 7
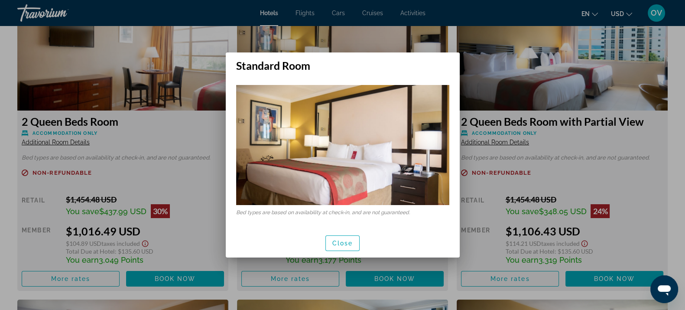
scroll to position [0, 0]
click at [347, 240] on span "Close" at bounding box center [342, 243] width 21 height 7
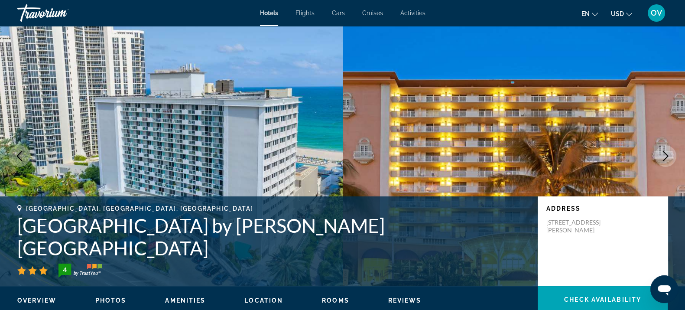
scroll to position [1192, 0]
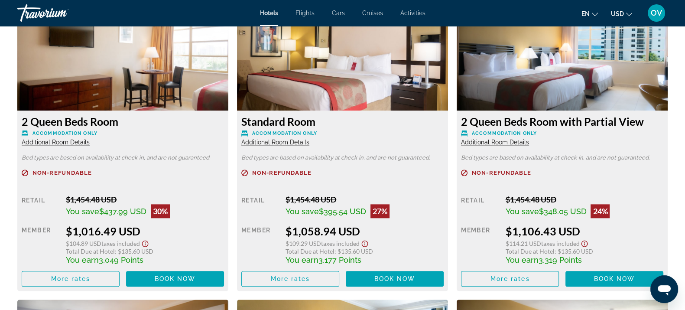
click at [502, 141] on span "Additional Room Details" at bounding box center [495, 142] width 68 height 7
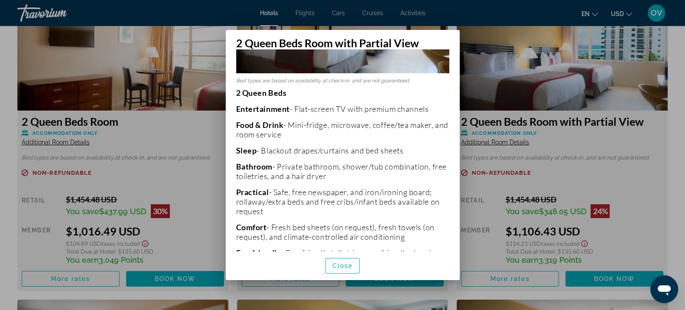
scroll to position [177, 0]
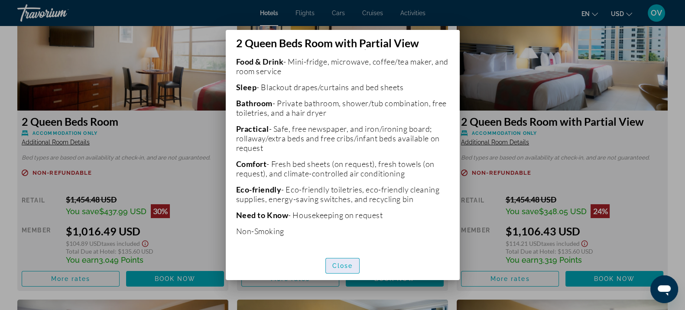
click at [326, 260] on span "button" at bounding box center [343, 265] width 34 height 21
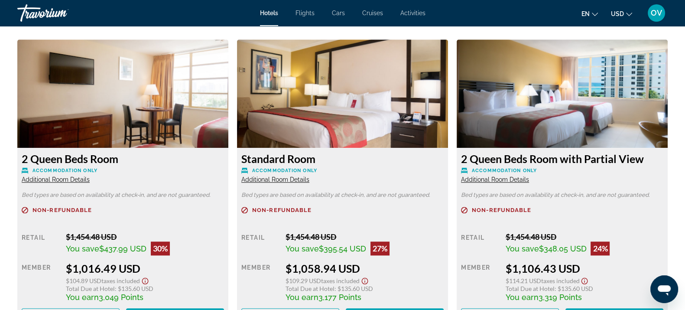
scroll to position [1138, 0]
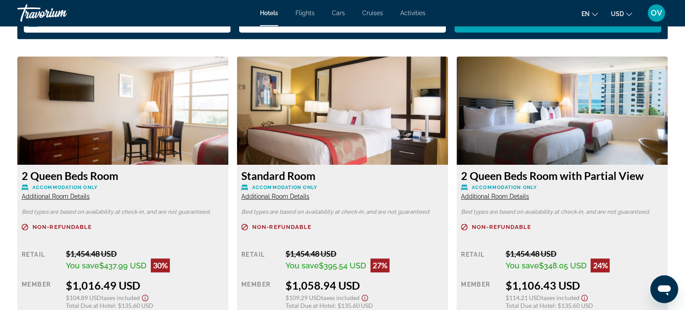
click at [491, 194] on span "Additional Room Details" at bounding box center [495, 196] width 68 height 7
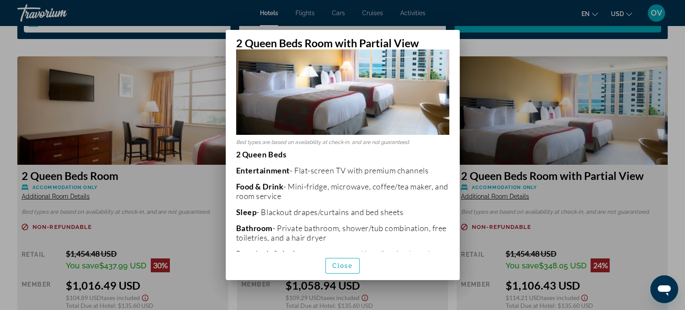
scroll to position [177, 0]
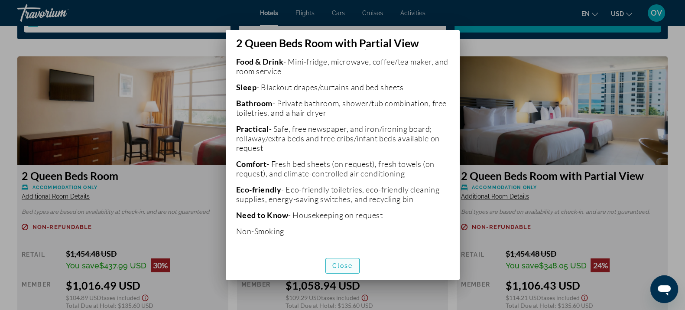
click at [335, 267] on span "Close" at bounding box center [342, 265] width 21 height 7
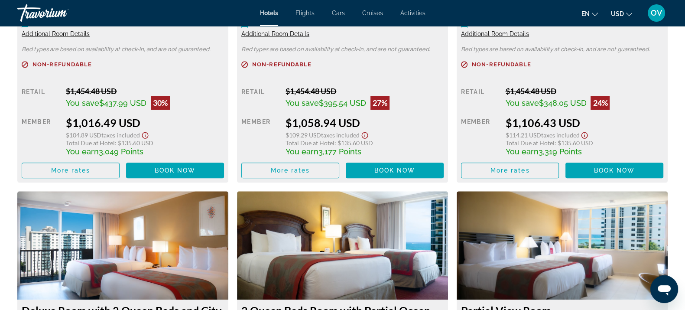
scroll to position [1138, 0]
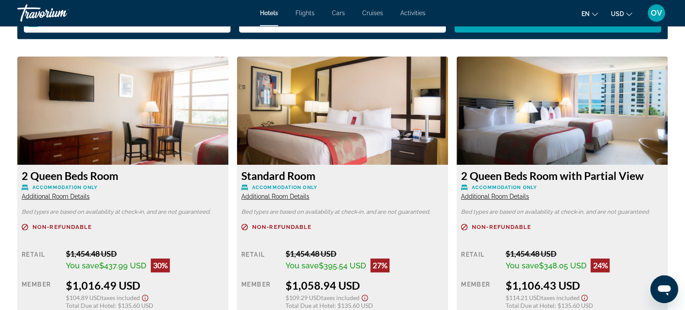
click at [78, 194] on span "Additional Room Details" at bounding box center [56, 196] width 68 height 7
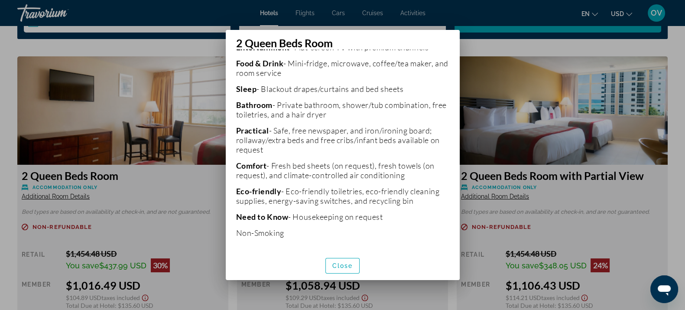
scroll to position [177, 0]
click at [543, 115] on div at bounding box center [342, 155] width 685 height 310
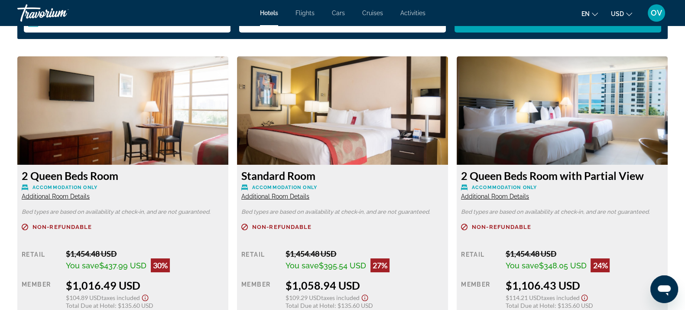
scroll to position [1138, 0]
click at [74, 197] on span "Additional Room Details" at bounding box center [56, 196] width 68 height 7
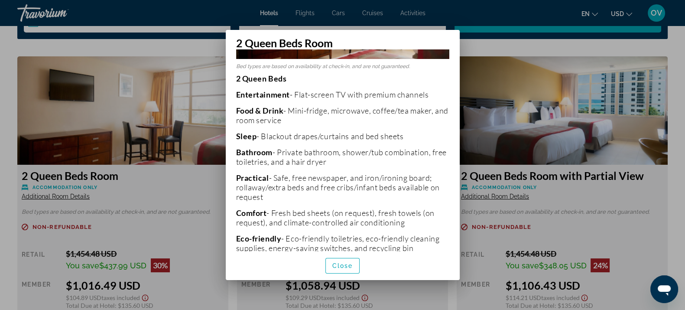
scroll to position [177, 0]
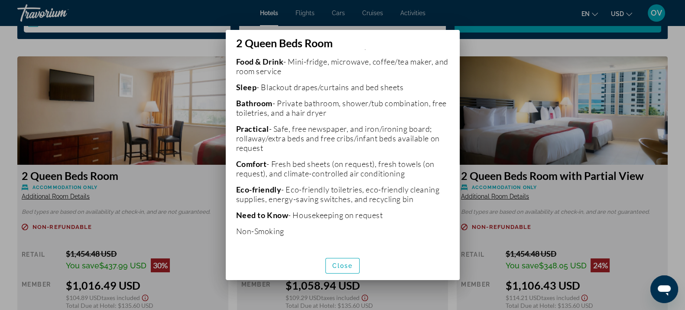
click at [520, 185] on div at bounding box center [342, 155] width 685 height 310
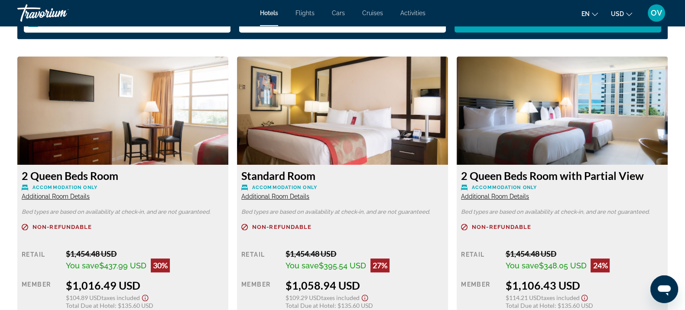
click at [78, 194] on span "Additional Room Details" at bounding box center [56, 196] width 68 height 7
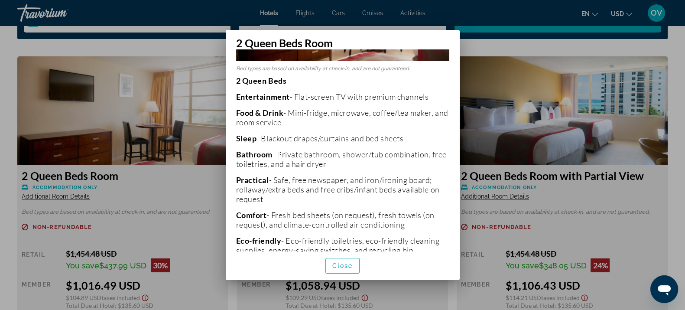
scroll to position [177, 0]
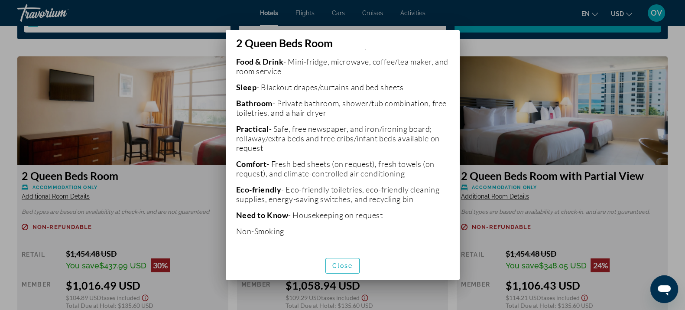
click at [495, 117] on div at bounding box center [342, 155] width 685 height 310
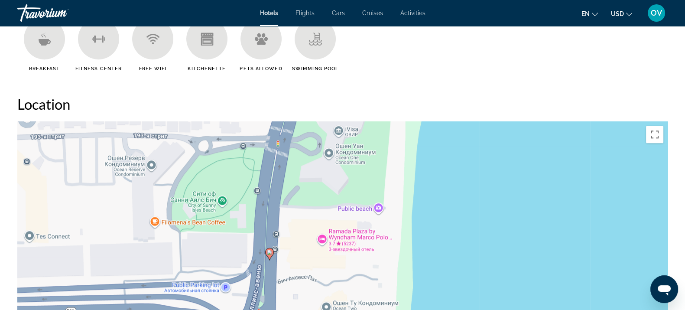
scroll to position [650, 0]
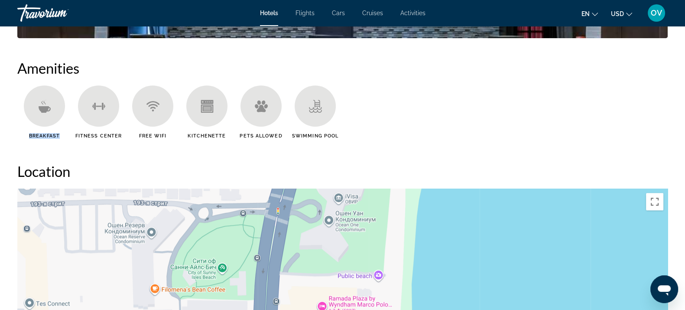
drag, startPoint x: 59, startPoint y: 136, endPoint x: 26, endPoint y: 137, distance: 32.9
click at [29, 135] on span "Breakfast" at bounding box center [44, 136] width 31 height 6
click at [47, 163] on h2 "Location" at bounding box center [342, 171] width 651 height 17
drag, startPoint x: 289, startPoint y: 136, endPoint x: 359, endPoint y: 135, distance: 70.6
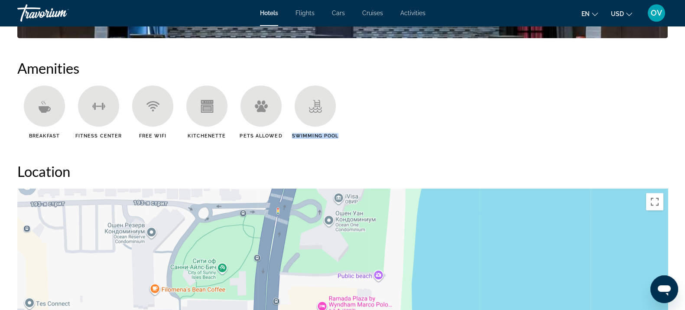
click at [359, 135] on ul "Breakfast Fitness Center Free WiFi Kitchenette Pets Allowed Swimming Pool" at bounding box center [342, 115] width 651 height 60
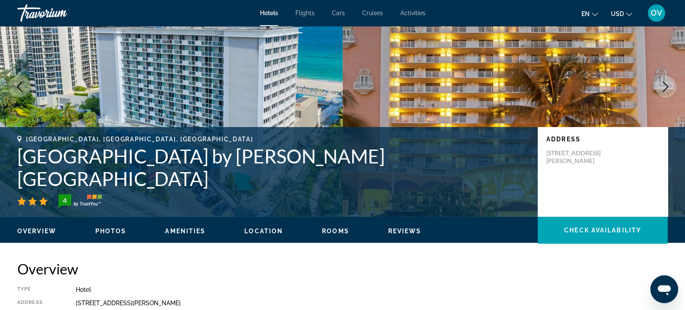
scroll to position [0, 0]
